Goal: Use online tool/utility: Utilize a website feature to perform a specific function

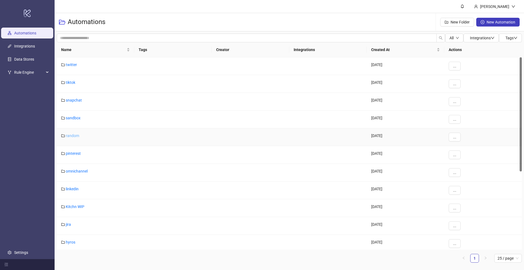
click at [74, 135] on link "random" at bounding box center [72, 135] width 13 height 4
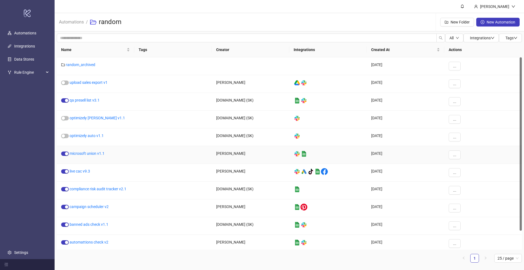
scroll to position [21, 0]
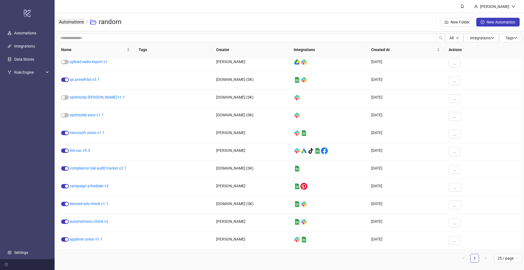
click at [73, 23] on link "Automations" at bounding box center [71, 22] width 27 height 6
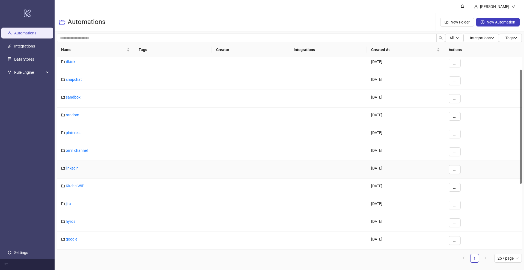
scroll to position [123, 0]
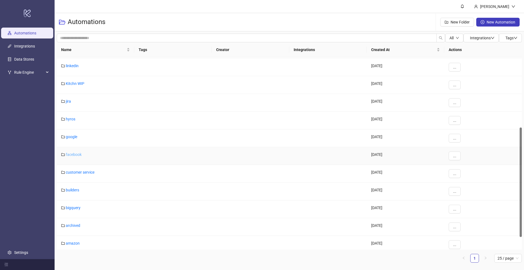
click at [77, 155] on link "facebook" at bounding box center [74, 154] width 16 height 4
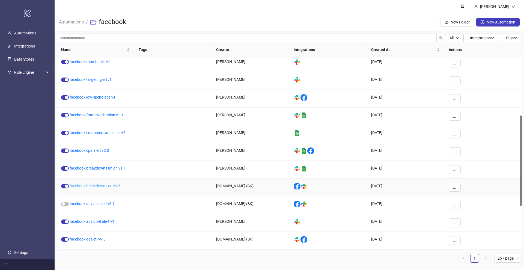
click at [90, 185] on link "facebook breakdowns etl v9.5" at bounding box center [95, 186] width 51 height 4
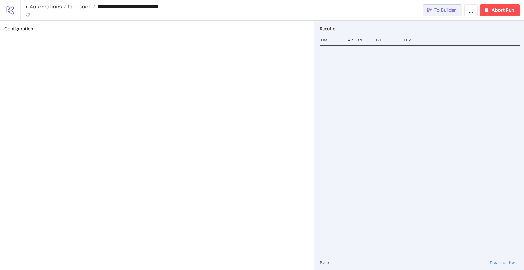
click at [442, 12] on span "To Builder" at bounding box center [445, 10] width 22 height 6
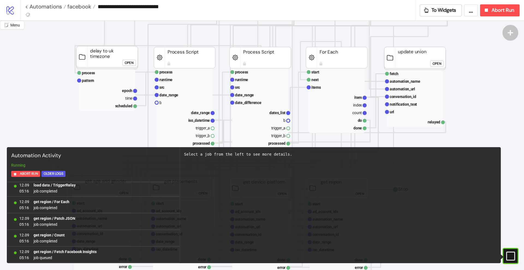
scroll to position [102, 0]
click at [106, 78] on rect at bounding box center [107, 80] width 56 height 8
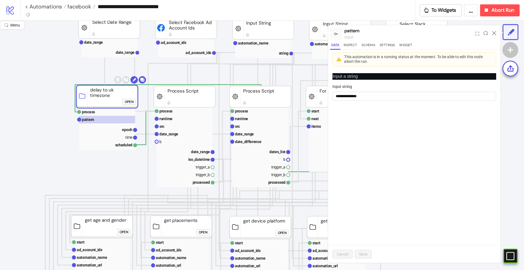
scroll to position [0, 0]
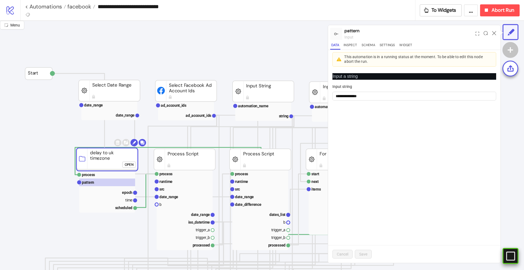
click at [511, 253] on rect at bounding box center [515, 256] width 8 height 8
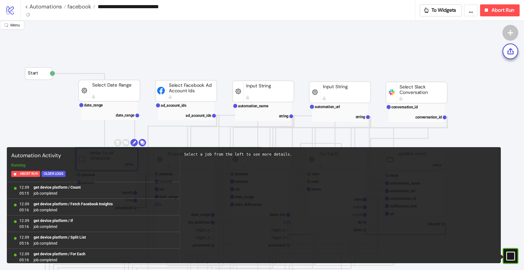
scroll to position [485, 0]
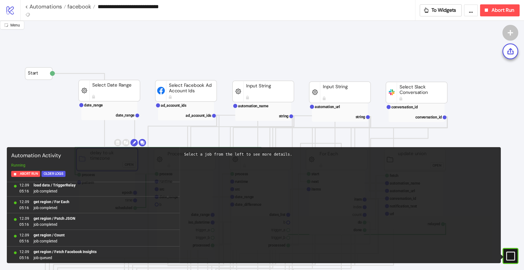
click at [511, 253] on icon "#e9k1n36qviq57_to { animation: e9k1n36qviq57_to__to 2000ms linear infinite norm…" at bounding box center [510, 256] width 10 height 10
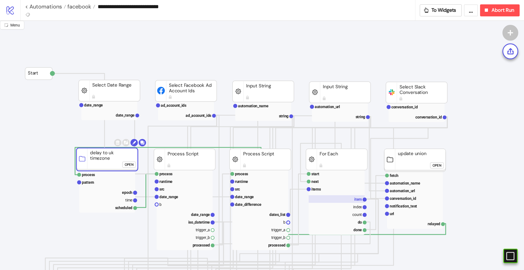
click at [350, 197] on rect at bounding box center [336, 199] width 56 height 8
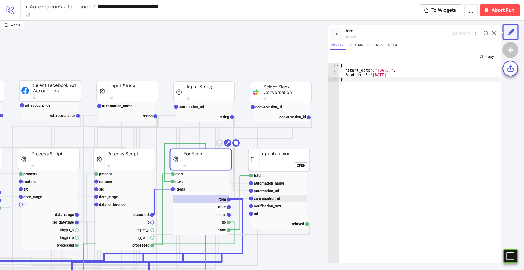
scroll to position [0, 136]
click at [218, 205] on text "index" at bounding box center [221, 207] width 9 height 4
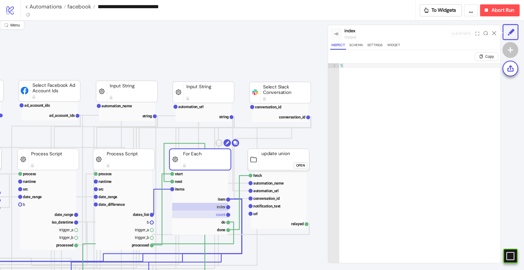
click at [218, 215] on text "count" at bounding box center [221, 214] width 10 height 4
click at [214, 196] on rect at bounding box center [200, 199] width 56 height 8
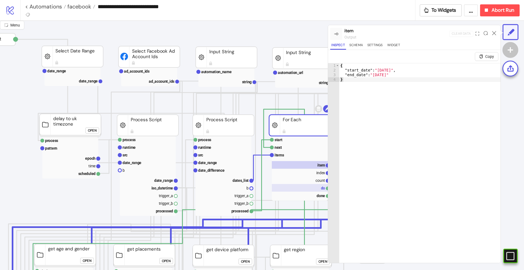
scroll to position [34, 34]
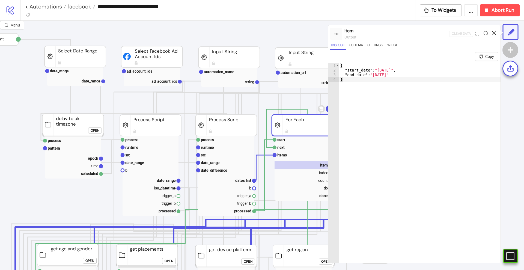
click at [494, 33] on icon at bounding box center [494, 33] width 4 height 4
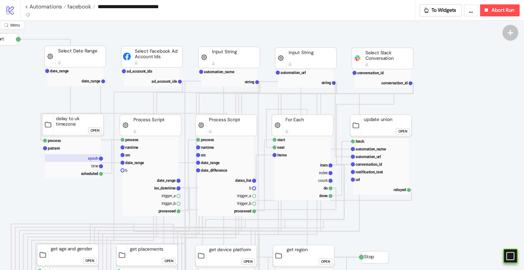
click at [87, 160] on rect at bounding box center [73, 158] width 56 height 8
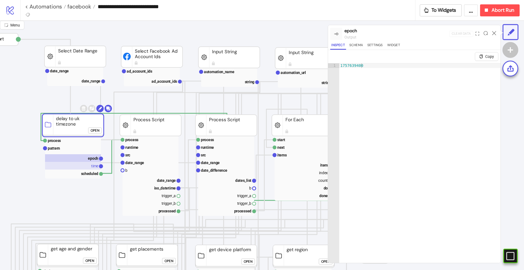
click at [89, 163] on rect at bounding box center [73, 166] width 56 height 8
click at [492, 31] on icon at bounding box center [494, 33] width 4 height 4
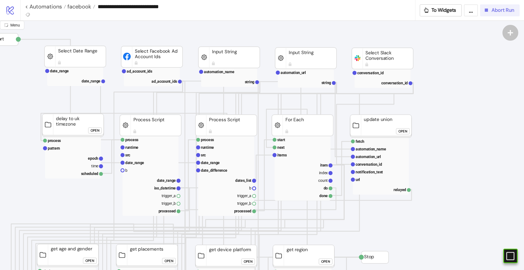
click at [490, 13] on div "Abort Run" at bounding box center [498, 10] width 31 height 6
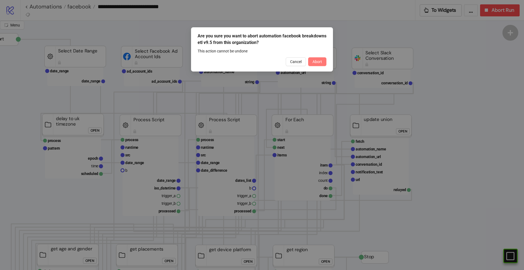
click at [313, 64] on span "Abort" at bounding box center [317, 61] width 10 height 4
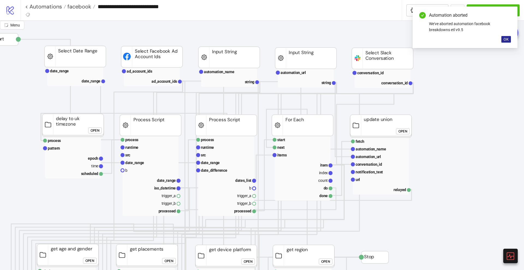
click at [508, 40] on span "OK" at bounding box center [505, 39] width 5 height 4
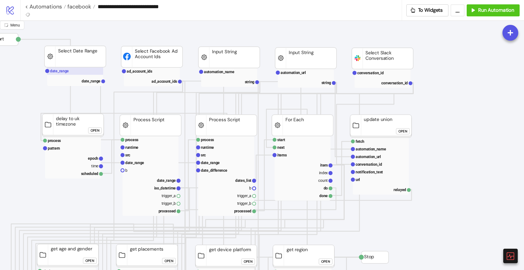
click at [66, 73] on text "date_range" at bounding box center [59, 71] width 19 height 4
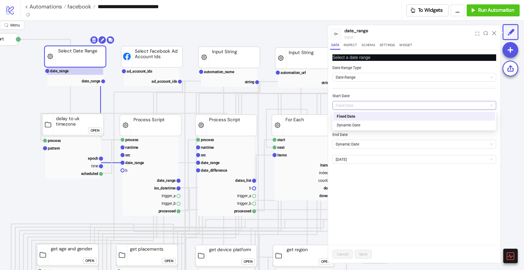
click at [343, 104] on span "Fixed Date" at bounding box center [413, 105] width 157 height 8
click at [346, 123] on div "Dynamic Date" at bounding box center [414, 125] width 155 height 6
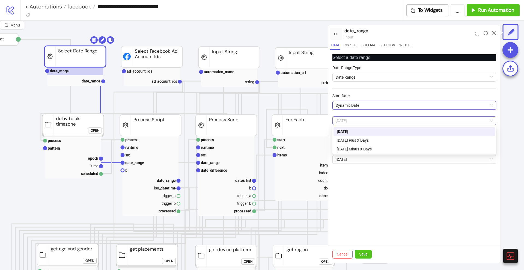
click at [368, 121] on span "[DATE]" at bounding box center [413, 120] width 157 height 8
click at [362, 148] on div "[DATE] Minus X Days" at bounding box center [414, 149] width 155 height 6
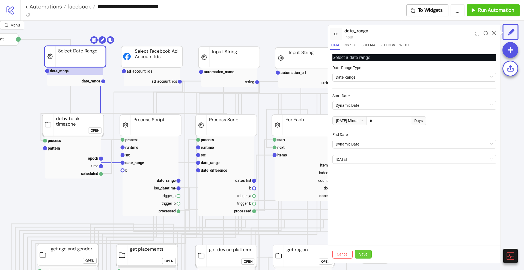
click at [363, 254] on span "Save" at bounding box center [363, 254] width 8 height 4
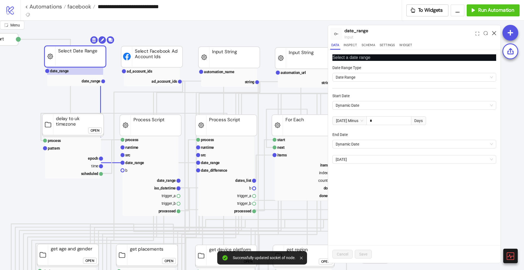
click at [493, 34] on icon at bounding box center [494, 33] width 4 height 4
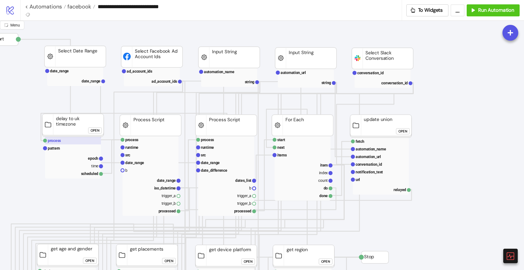
click at [57, 141] on text "process" at bounding box center [54, 140] width 13 height 4
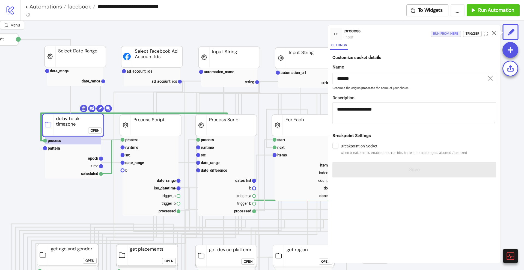
click at [450, 35] on div "Run from here" at bounding box center [445, 34] width 25 height 6
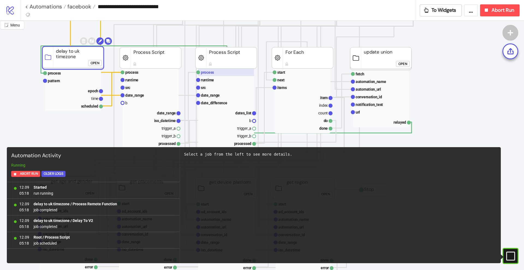
scroll to position [102, 34]
click at [152, 92] on rect at bounding box center [150, 95] width 56 height 8
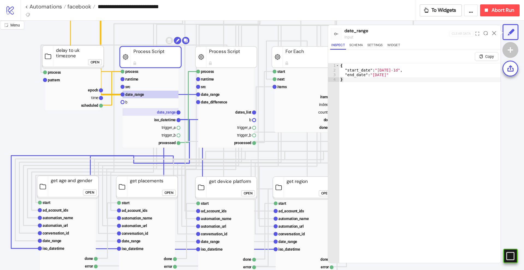
click at [165, 111] on text "date_range" at bounding box center [166, 112] width 19 height 4
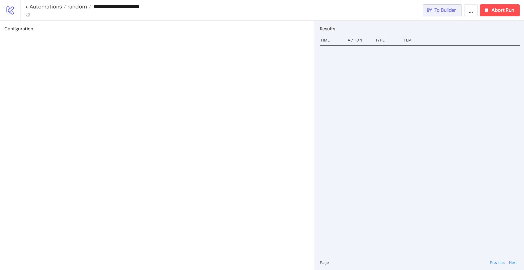
click at [446, 9] on span "To Builder" at bounding box center [445, 10] width 22 height 6
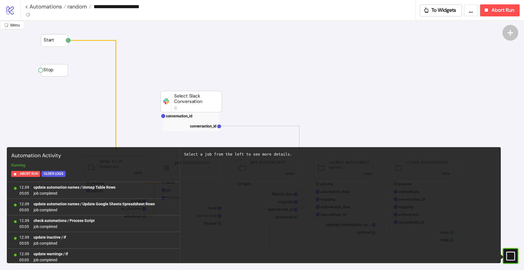
scroll to position [485, 0]
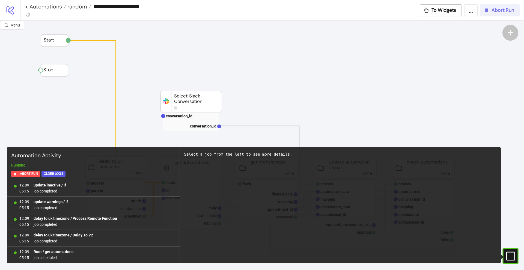
click at [491, 11] on span "Abort Run" at bounding box center [502, 10] width 23 height 6
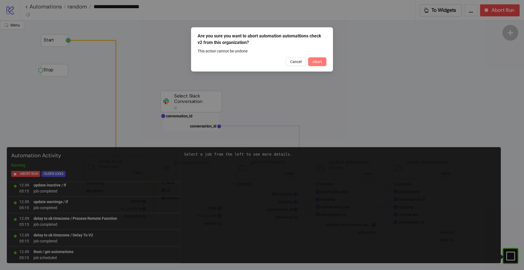
click at [317, 61] on span "Abort" at bounding box center [317, 61] width 10 height 4
